Goal: Information Seeking & Learning: Learn about a topic

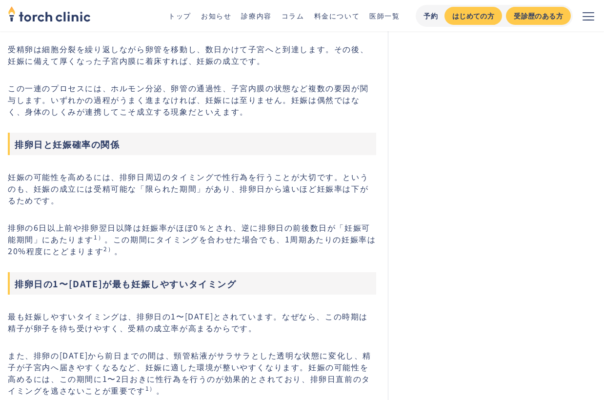
scroll to position [975, 0]
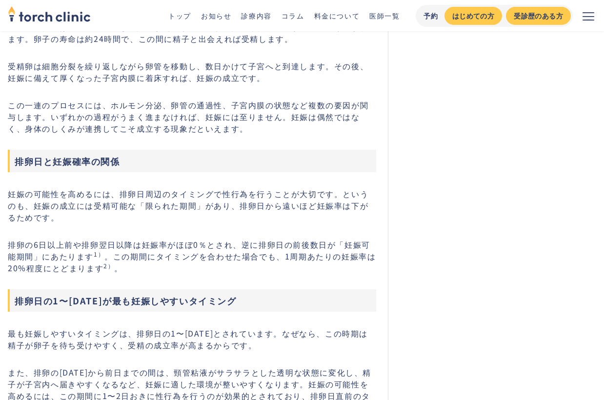
drag, startPoint x: 37, startPoint y: 103, endPoint x: 328, endPoint y: 113, distance: 290.8
drag, startPoint x: 328, startPoint y: 113, endPoint x: 414, endPoint y: 191, distance: 116.7
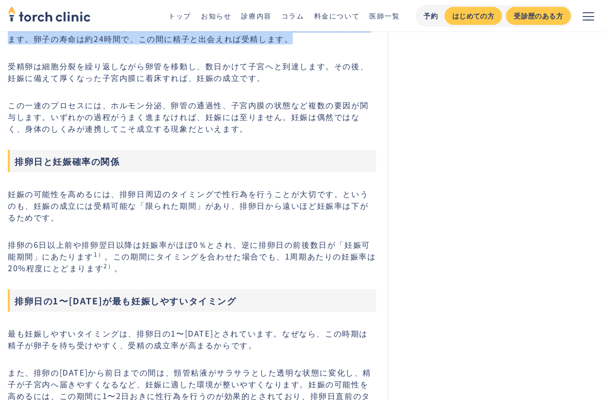
drag, startPoint x: 5, startPoint y: 149, endPoint x: 232, endPoint y: 176, distance: 228.7
click at [232, 44] on p "一方、女性では月経周期に応じて排卵が起こり、卵巣から排出された卵子が卵管に取り込まれます。卵子の寿命は約24時間で、この間に精子と出会えれば受精します。" at bounding box center [192, 32] width 368 height 23
drag, startPoint x: 20, startPoint y: 161, endPoint x: 173, endPoint y: 177, distance: 153.5
click at [173, 44] on p "一方、女性では月経周期に応じて排卵が起こり、卵巣から排出された卵子が卵管に取り込まれます。卵子の寿命は約24時間で、この間に精子と出会えれば受精します。" at bounding box center [192, 32] width 368 height 23
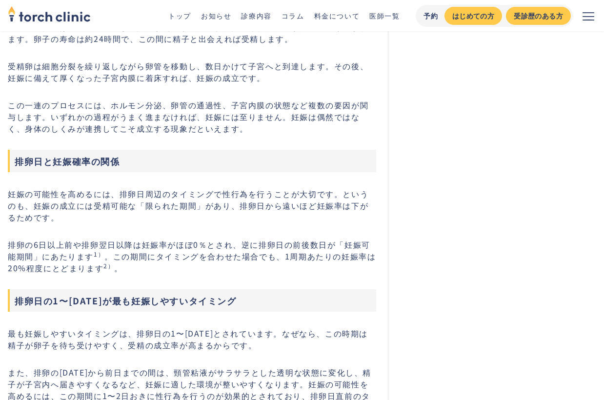
drag, startPoint x: 173, startPoint y: 177, endPoint x: 43, endPoint y: 209, distance: 133.4
click at [47, 83] on p "受精卵は細胞分裂を繰り返しながら卵管を移動し、数日かけて子宮へと到達します。その後、妊娠に備えて厚くなった子宮内膜に着床すれば、妊娠の成立です。" at bounding box center [192, 71] width 368 height 23
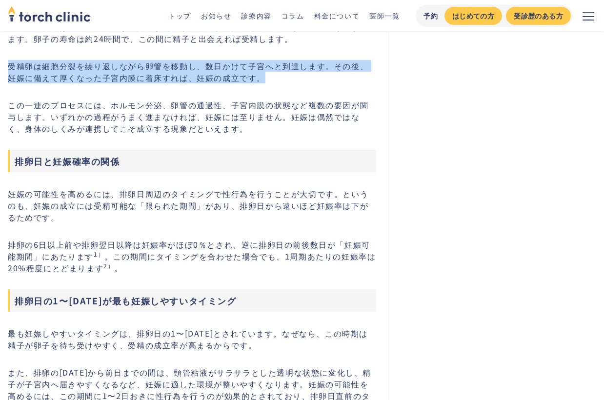
drag, startPoint x: 5, startPoint y: 209, endPoint x: 214, endPoint y: 237, distance: 210.6
click at [214, 83] on p "受精卵は細胞分裂を繰り返しながら卵管を移動し、数日かけて子宮へと到達します。その後、妊娠に備えて厚くなった子宮内膜に着床すれば、妊娠の成立です。" at bounding box center [192, 71] width 368 height 23
drag, startPoint x: 153, startPoint y: 240, endPoint x: -4, endPoint y: 206, distance: 160.6
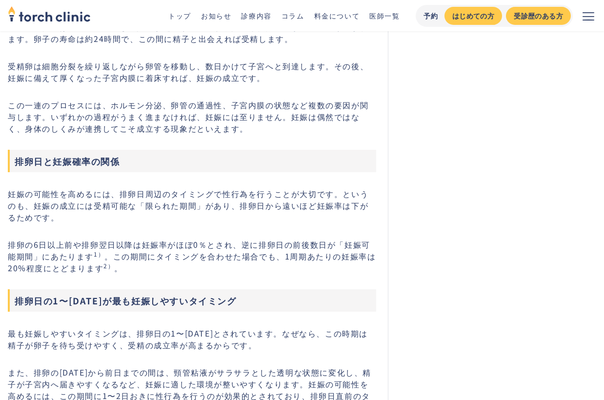
drag, startPoint x: -4, startPoint y: 206, endPoint x: 166, endPoint y: 247, distance: 175.5
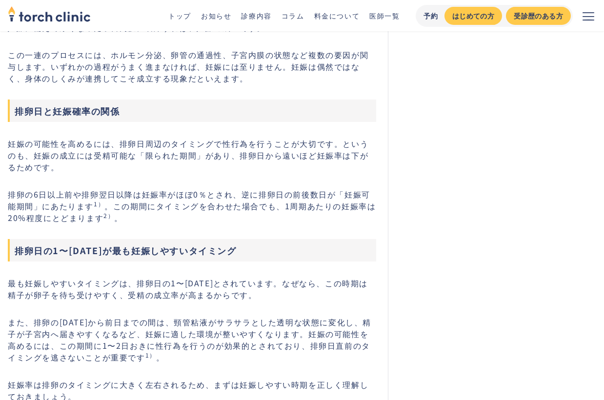
scroll to position [1073, 0]
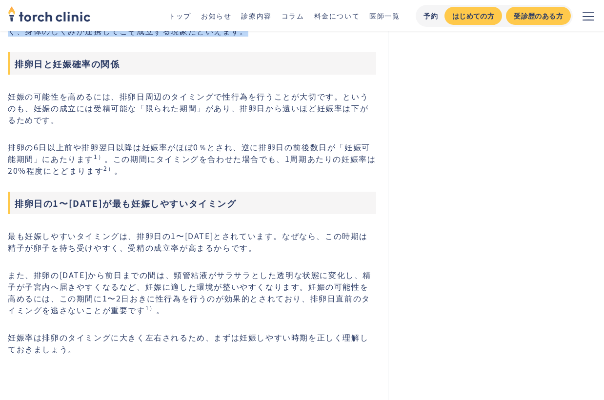
drag, startPoint x: 11, startPoint y: 172, endPoint x: 312, endPoint y: 216, distance: 303.9
click at [312, 37] on p "この一連のプロセスには、ホルモン分泌、卵管の通過性、子宮内膜の状態など複数の要因が関与します。いずれかの過程がうまく進まなければ、妊娠には至りません。妊娠は偶…" at bounding box center [192, 18] width 368 height 35
drag, startPoint x: 312, startPoint y: 216, endPoint x: 295, endPoint y: 222, distance: 17.5
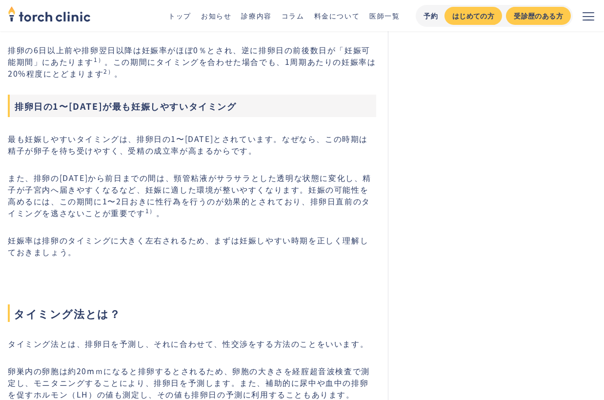
scroll to position [1170, 0]
drag, startPoint x: 112, startPoint y: 204, endPoint x: 398, endPoint y: 234, distance: 287.7
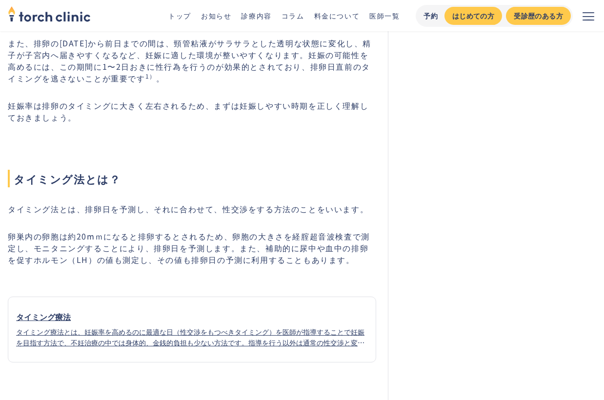
scroll to position [1365, 0]
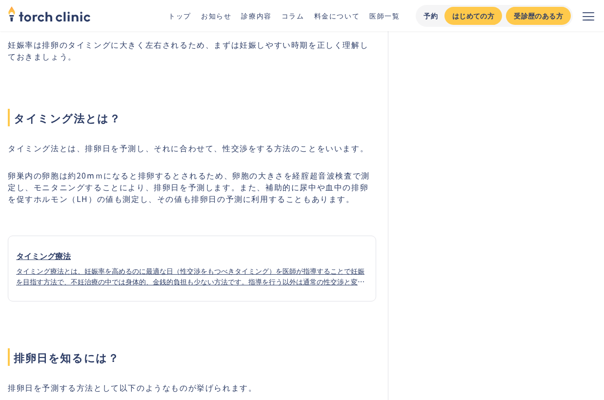
drag, startPoint x: 10, startPoint y: 51, endPoint x: 257, endPoint y: 82, distance: 249.2
drag, startPoint x: 257, startPoint y: 82, endPoint x: 227, endPoint y: 98, distance: 33.6
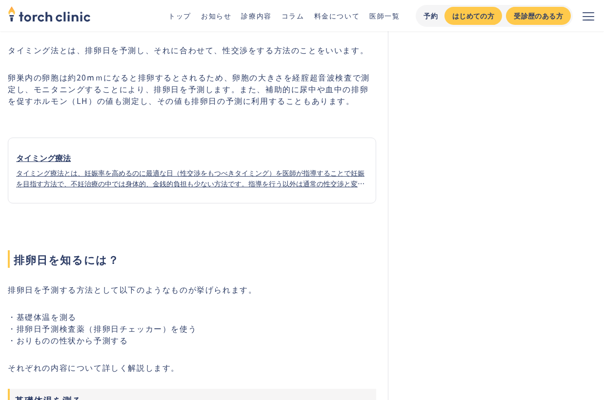
scroll to position [1472, 0]
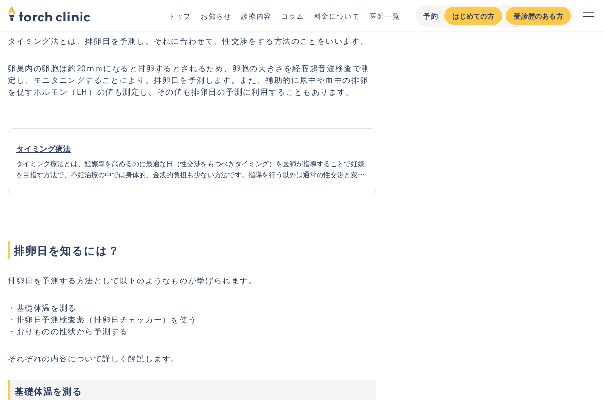
drag, startPoint x: 40, startPoint y: 115, endPoint x: 333, endPoint y: 130, distance: 293.9
drag, startPoint x: 114, startPoint y: 127, endPoint x: 180, endPoint y: 141, distance: 67.8
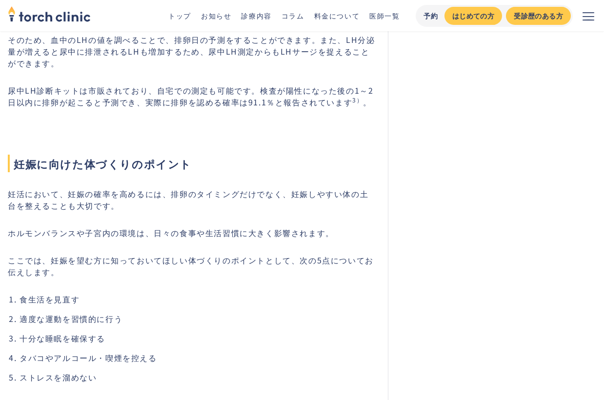
scroll to position [3374, 0]
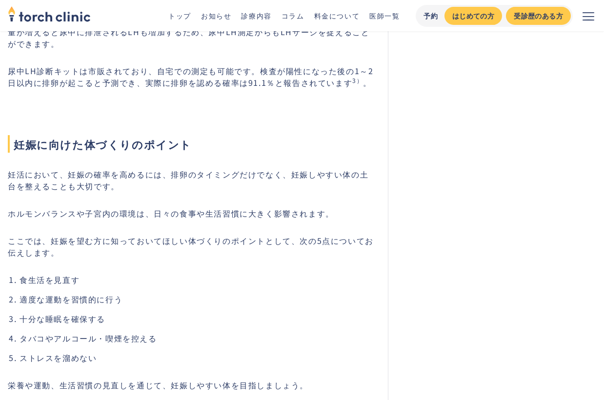
drag, startPoint x: 61, startPoint y: 57, endPoint x: 231, endPoint y: 61, distance: 169.7
drag, startPoint x: 231, startPoint y: 61, endPoint x: 461, endPoint y: 172, distance: 255.1
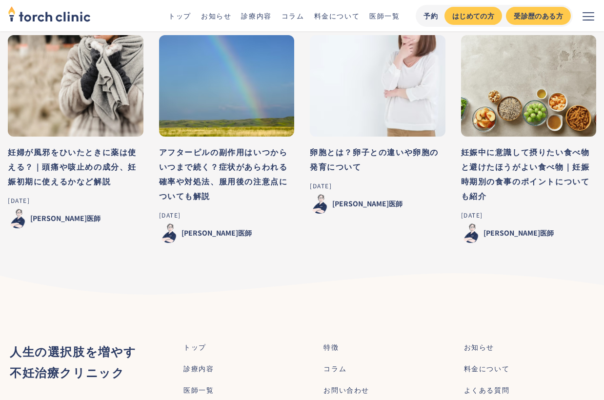
scroll to position [6758, 0]
